Goal: Complete application form

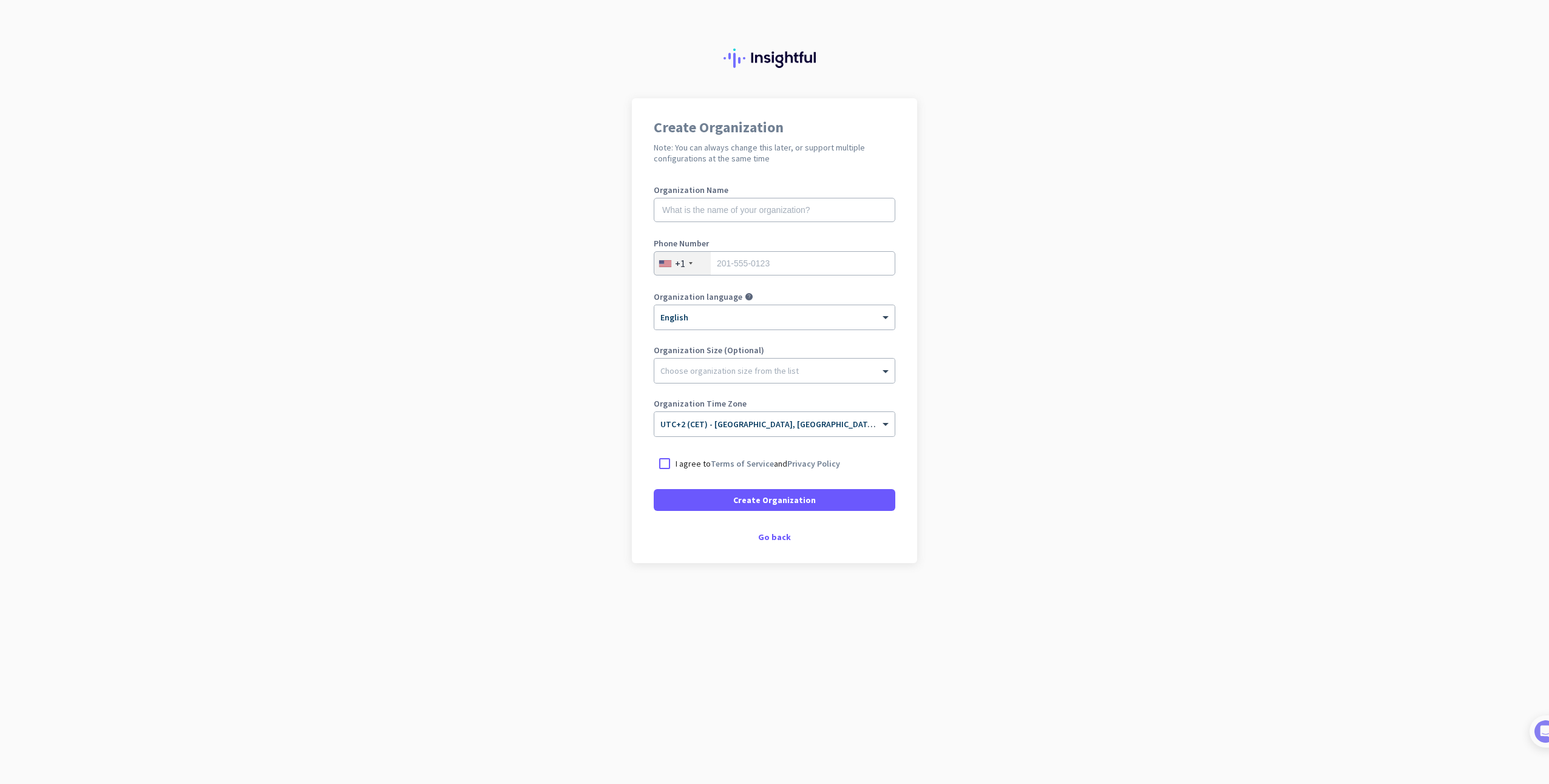
click at [699, 263] on div "+1" at bounding box center [682, 263] width 57 height 23
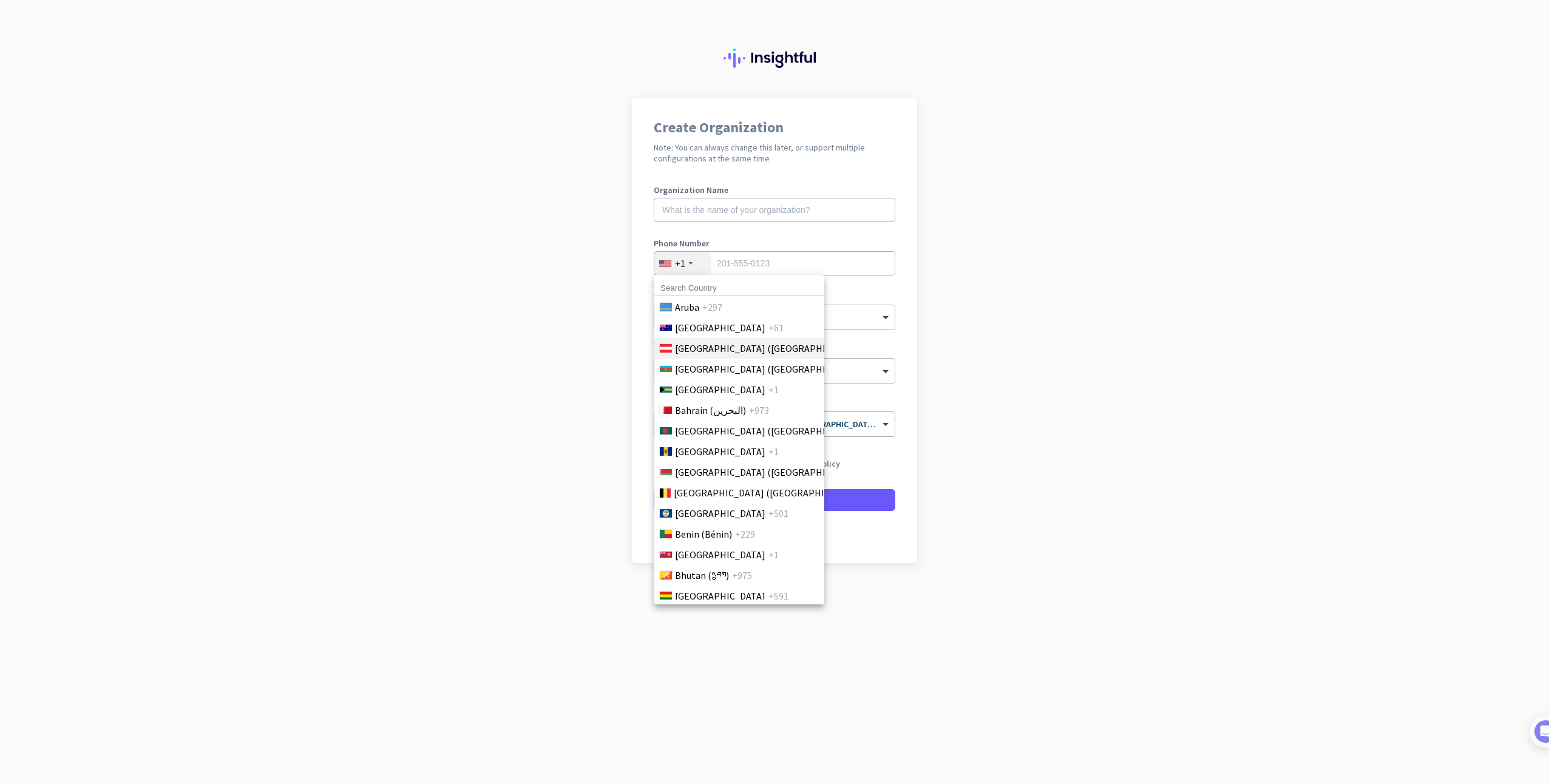
scroll to position [425, 0]
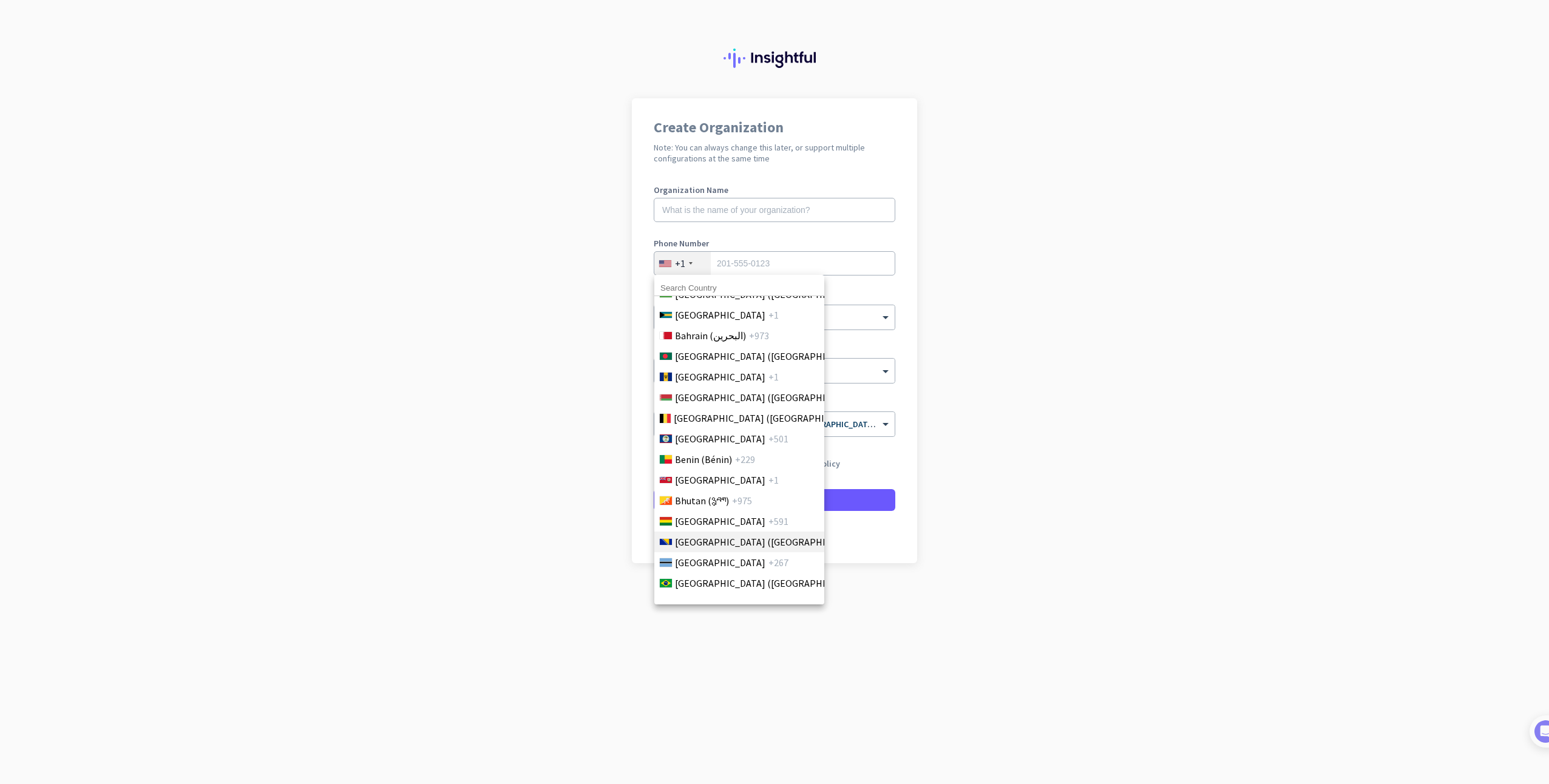
click at [691, 539] on span "Bosnia and Herzegovina (Босна и Херцеговина)" at bounding box center [769, 542] width 189 height 15
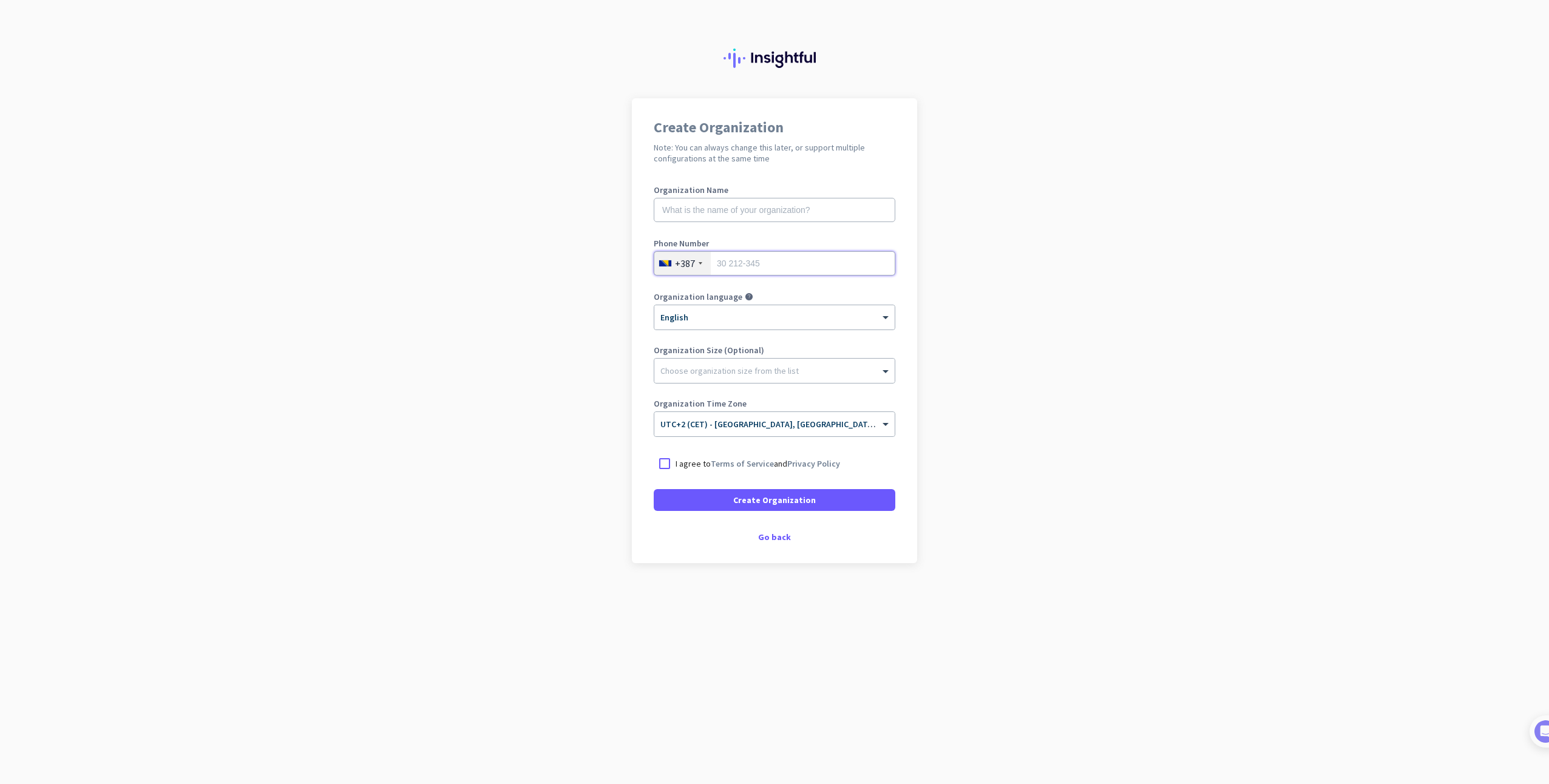
click at [764, 270] on input "tel" at bounding box center [774, 263] width 242 height 24
type input "61190368"
click at [753, 322] on div "× English" at bounding box center [767, 318] width 225 height 10
click at [749, 340] on div "English" at bounding box center [774, 339] width 239 height 20
click at [729, 375] on div "Choose organization size from the list" at bounding box center [729, 371] width 139 height 11
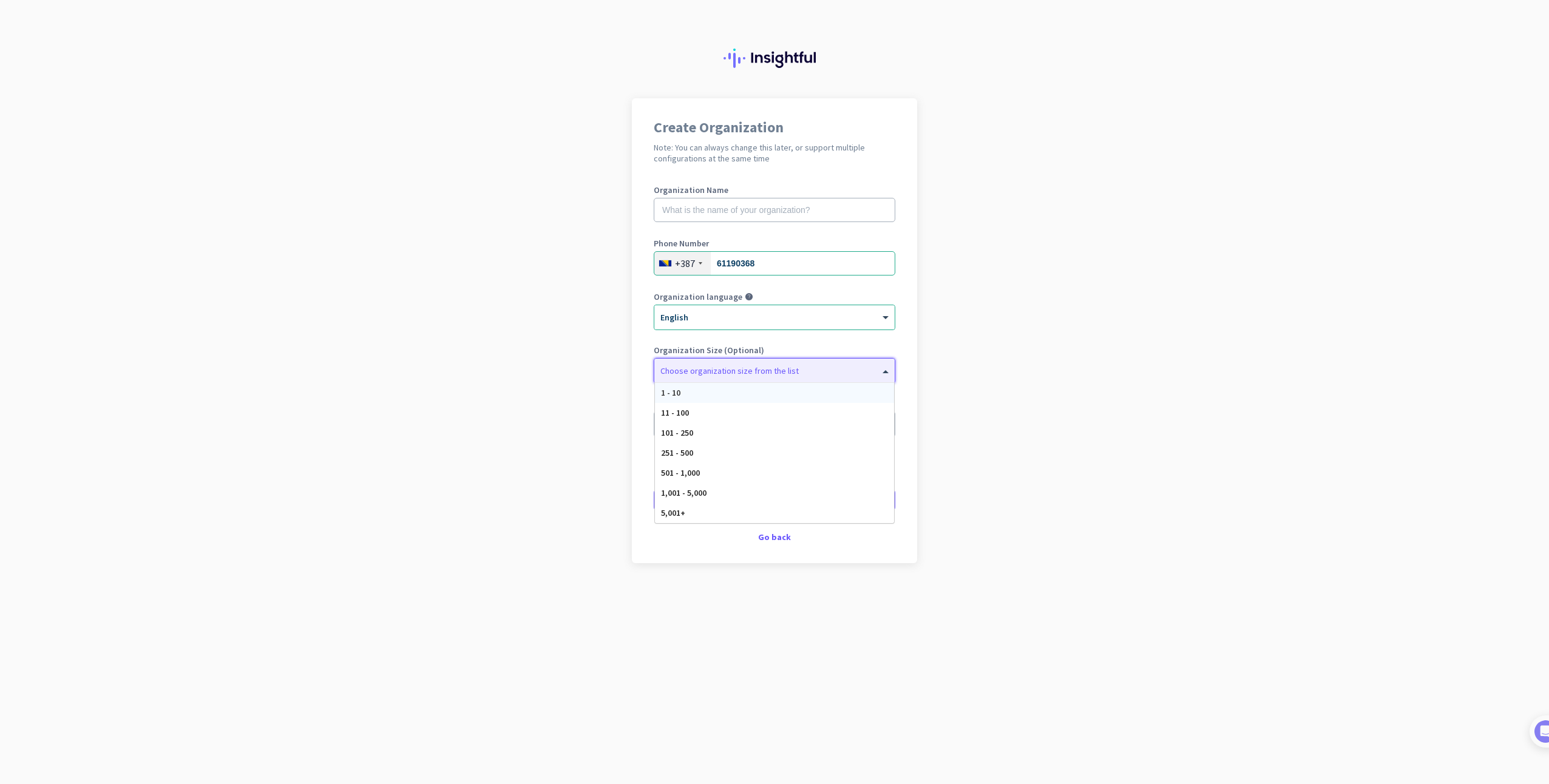
click at [708, 396] on div "1 - 10" at bounding box center [774, 392] width 239 height 20
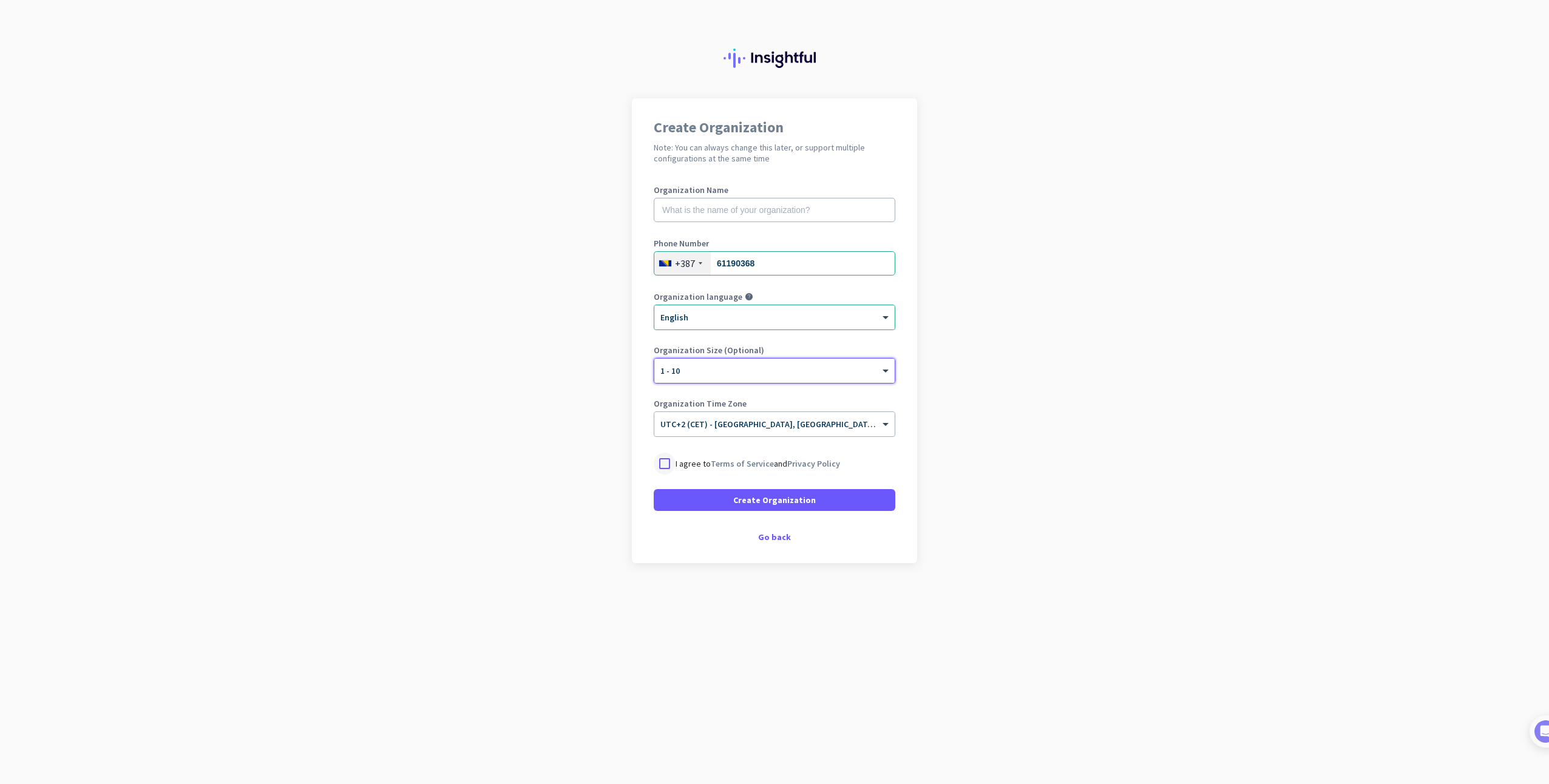
click at [662, 464] on div at bounding box center [664, 464] width 22 height 22
click at [795, 501] on span "Create Organization" at bounding box center [774, 500] width 83 height 12
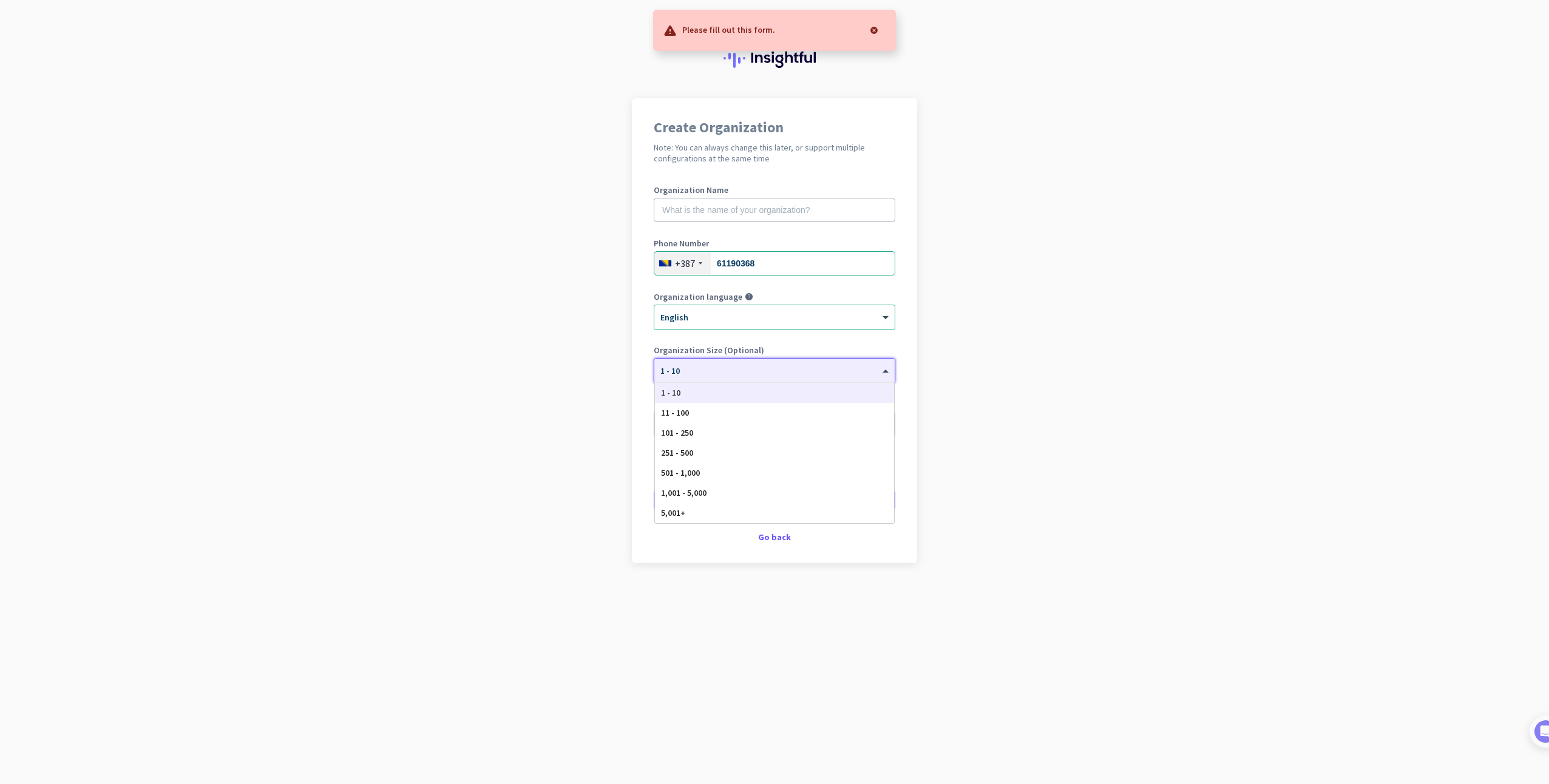
click at [873, 373] on div "× 1 - 10" at bounding box center [767, 371] width 225 height 10
click at [1188, 324] on app-onboarding-organization "Create Organization Note: You can always change this later, or support multiple…" at bounding box center [774, 361] width 1549 height 526
